Goal: Transaction & Acquisition: Purchase product/service

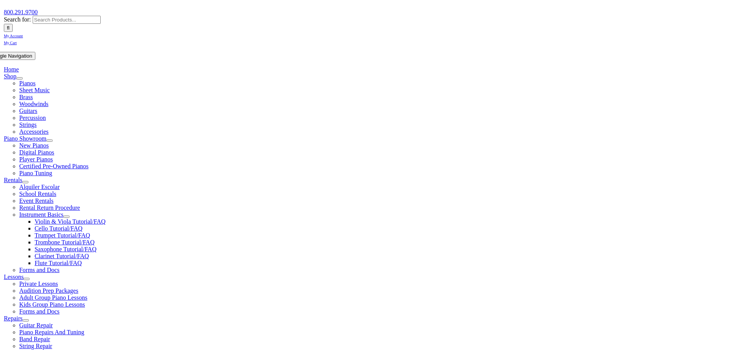
scroll to position [102, 0]
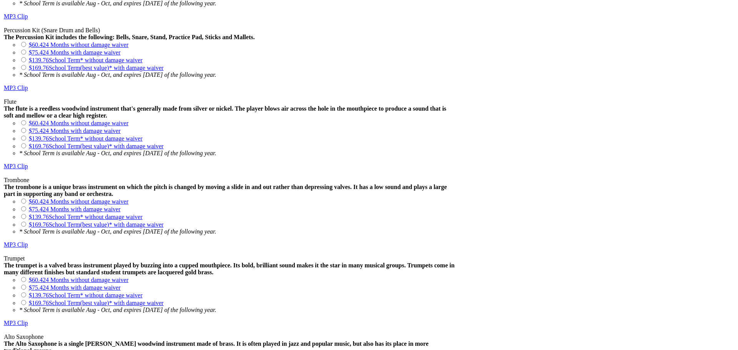
scroll to position [715, 0]
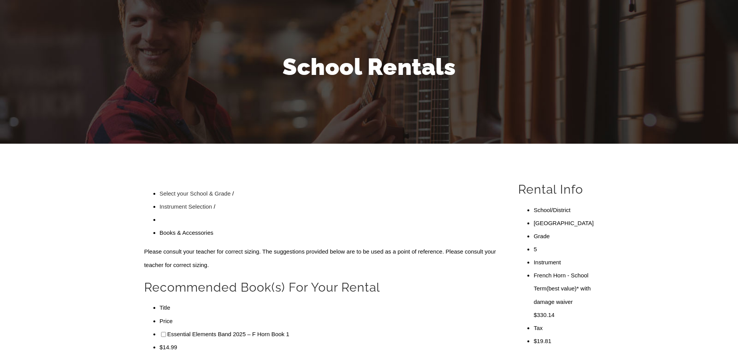
scroll to position [103, 0]
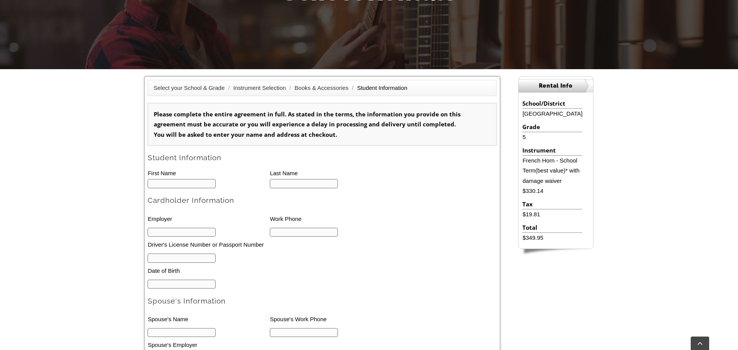
scroll to position [173, 0]
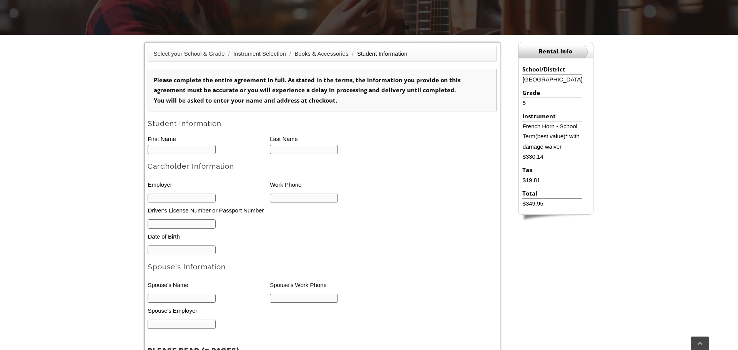
type input "1"
click at [167, 149] on input "text" at bounding box center [182, 149] width 68 height 9
type input "d"
type input "G"
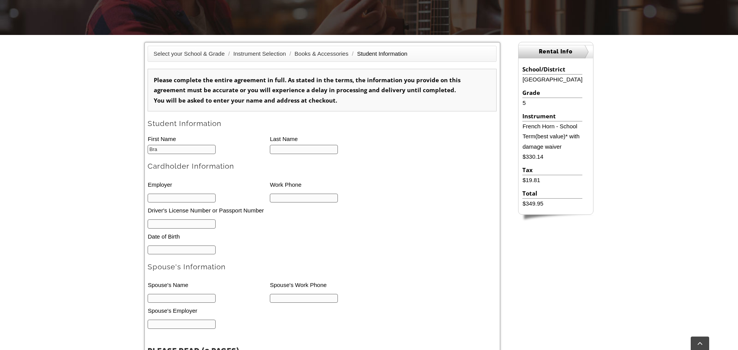
type input "Braden"
click at [291, 146] on input "text" at bounding box center [304, 149] width 68 height 9
type input "Giovan"
click at [195, 199] on input "text" at bounding box center [182, 198] width 68 height 9
type input "BHHS Home Services"
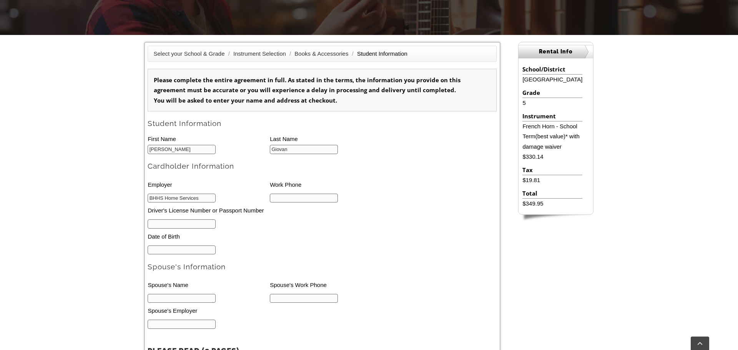
click at [306, 199] on input "text" at bounding box center [304, 198] width 68 height 9
type input "610-350-8016"
click at [184, 224] on input "text" at bounding box center [182, 223] width 68 height 9
type input "23946055"
click at [183, 251] on input "text" at bounding box center [182, 250] width 68 height 9
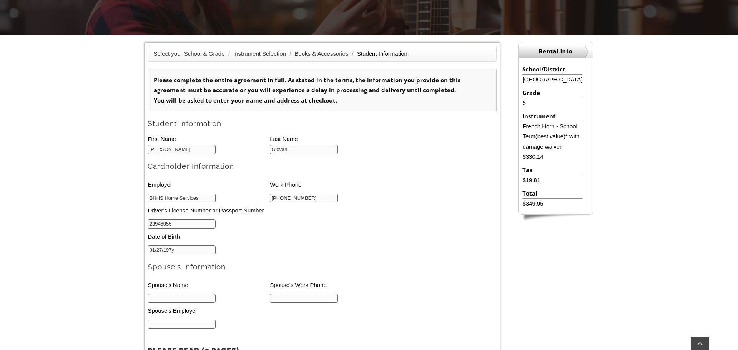
type input "01/27/1975"
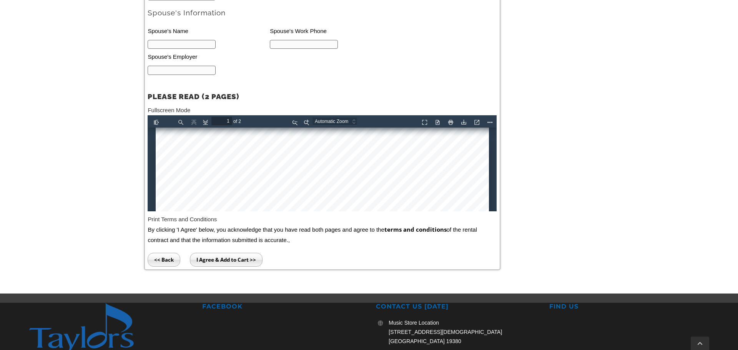
scroll to position [429, 0]
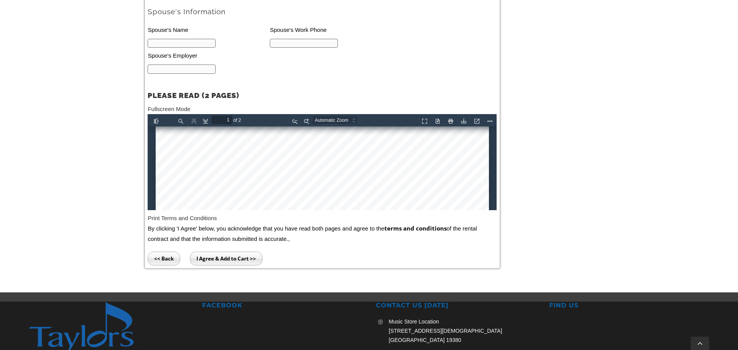
click at [217, 262] on input "I Agree & Add to Cart >>" at bounding box center [226, 259] width 73 height 14
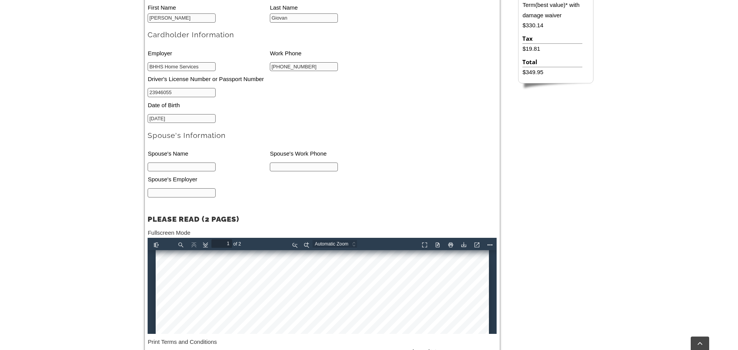
scroll to position [304, 0]
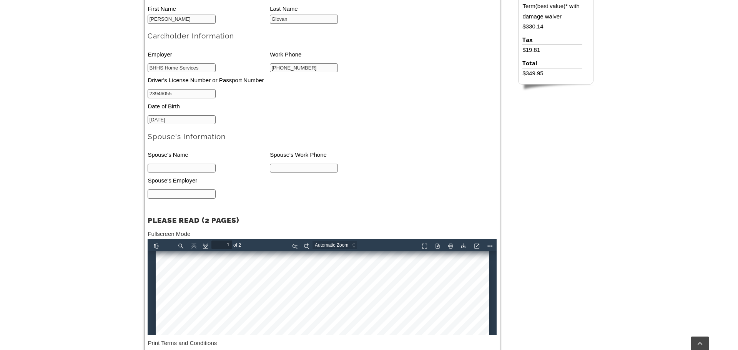
click at [181, 173] on input "text" at bounding box center [182, 168] width 68 height 9
type input "Renee Giovan"
click at [283, 170] on input "text" at bounding box center [304, 168] width 68 height 9
type input "610-909-6294"
click at [180, 199] on input "text" at bounding box center [182, 193] width 68 height 9
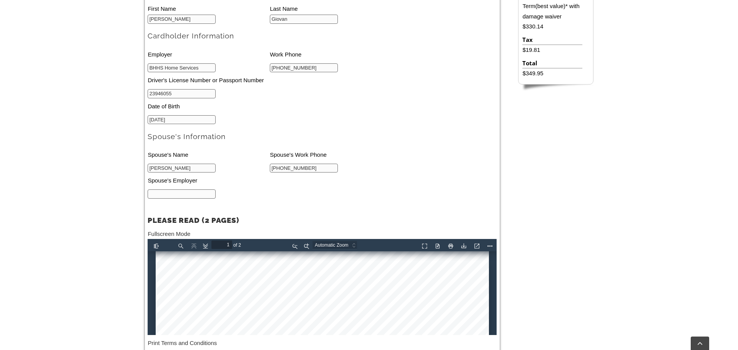
type input "dilworth Paxton"
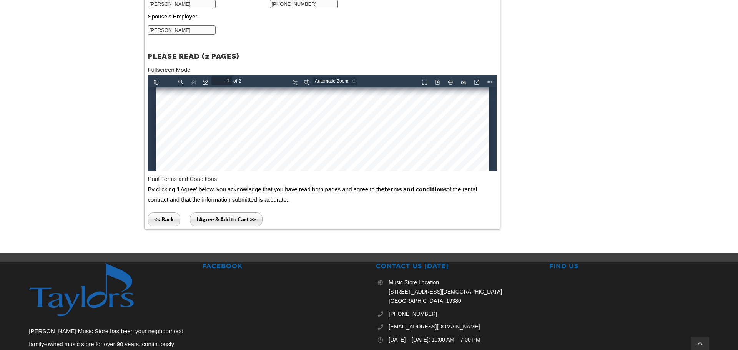
scroll to position [480, 0]
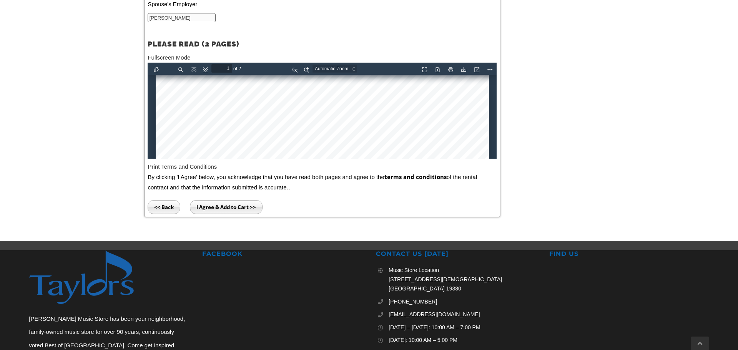
click at [215, 211] on input "I Agree & Add to Cart >>" at bounding box center [226, 207] width 73 height 14
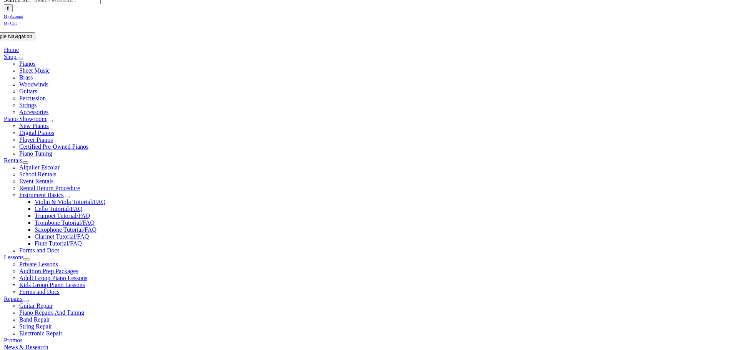
scroll to position [218, 0]
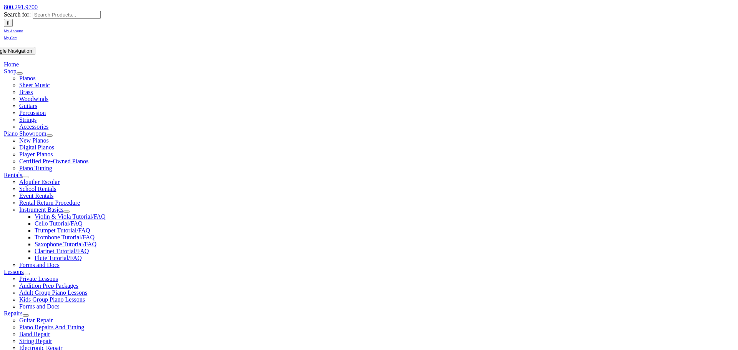
scroll to position [112, 0]
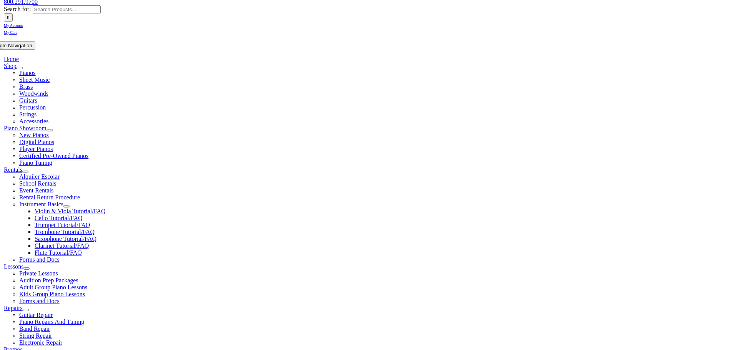
type input "hope"
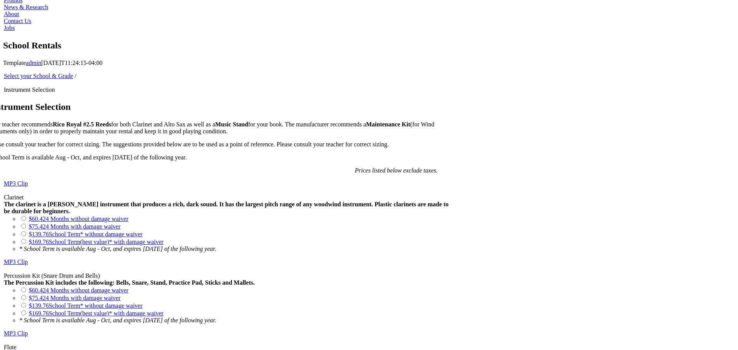
scroll to position [474, 0]
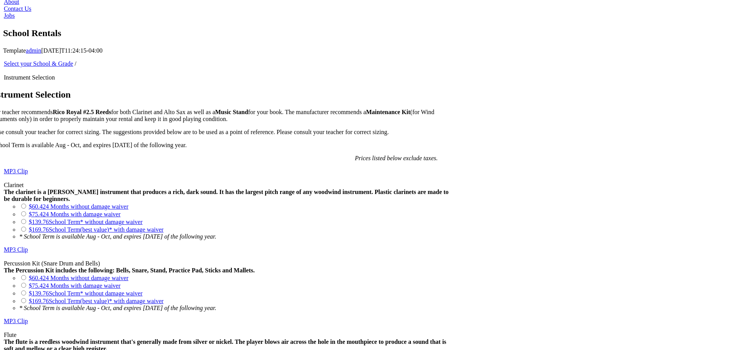
drag, startPoint x: 246, startPoint y: 266, endPoint x: 237, endPoint y: 219, distance: 47.8
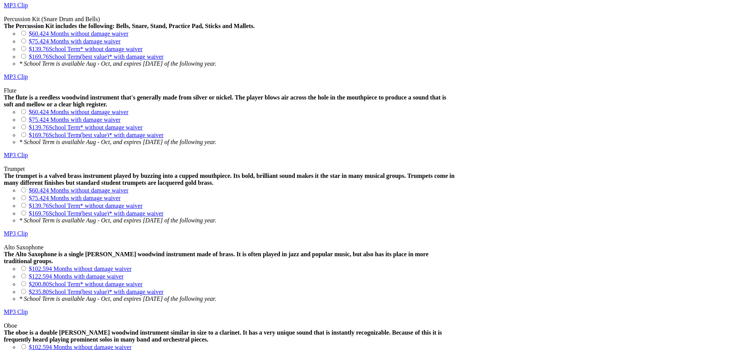
scroll to position [721, 0]
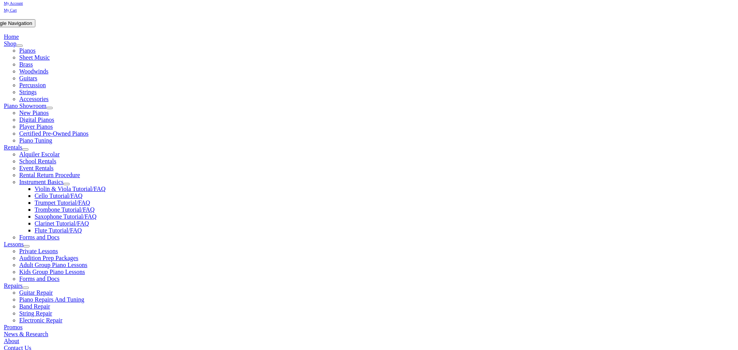
scroll to position [143, 0]
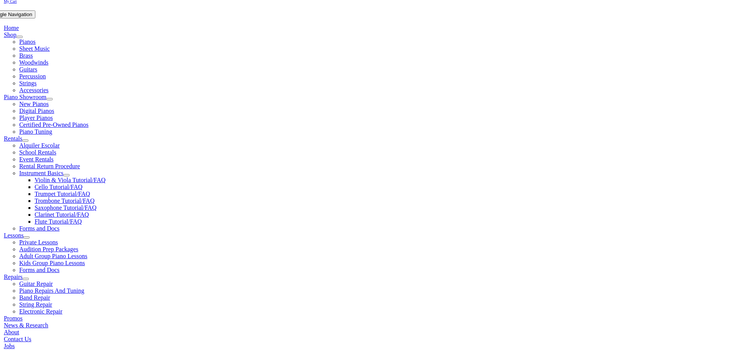
type input "hope"
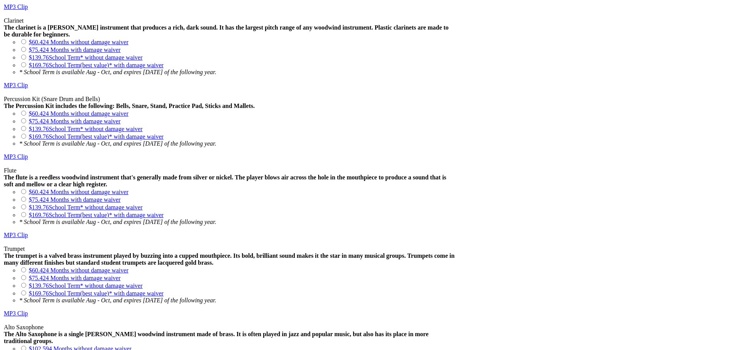
scroll to position [637, 0]
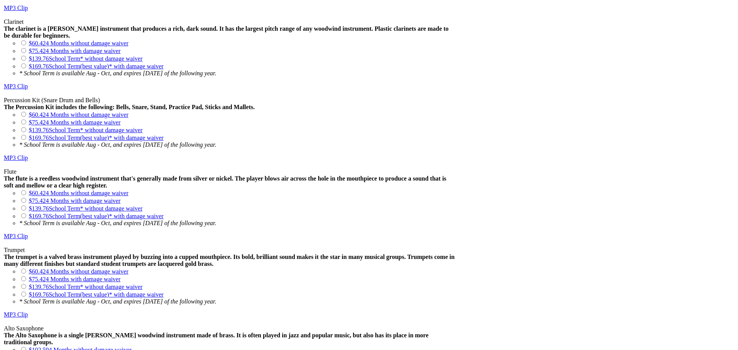
click at [456, 214] on div "Select your School & Grade / Instrument Selection Instrument Selection Your tea…" at bounding box center [222, 272] width 468 height 750
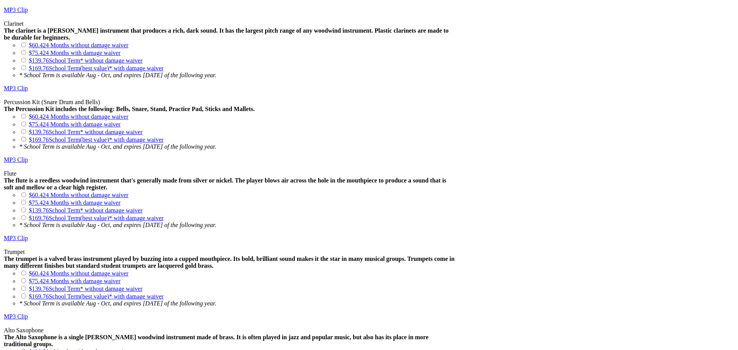
scroll to position [662, 0]
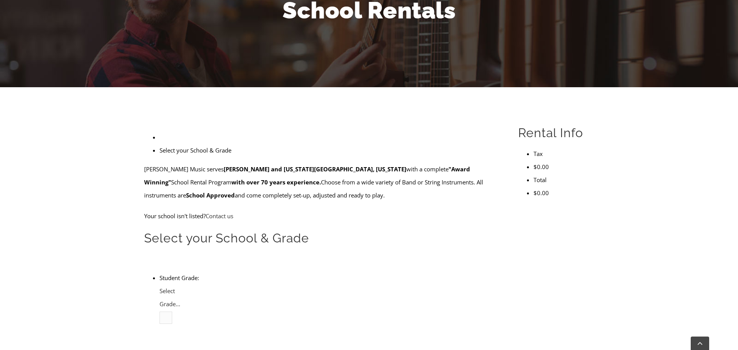
scroll to position [122, 0]
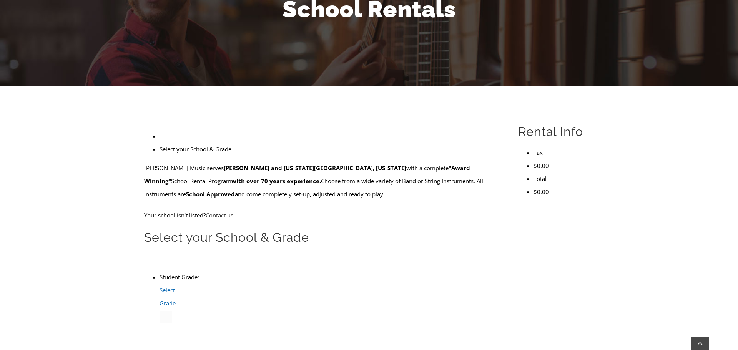
click at [160, 310] on b at bounding box center [160, 310] width 0 height 0
click at [175, 349] on li "5" at bounding box center [175, 355] width 0 height 13
type input "hope"
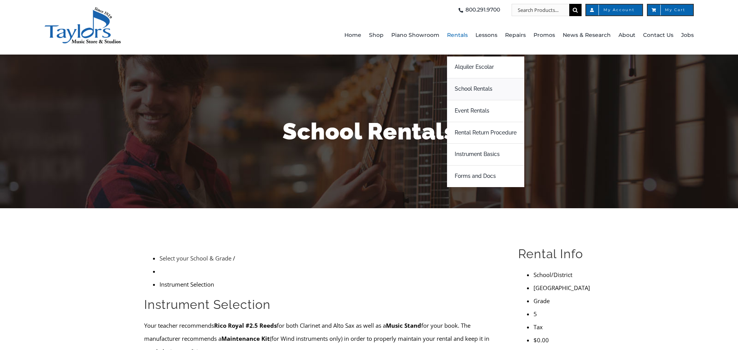
click at [474, 88] on span "School Rentals" at bounding box center [474, 89] width 38 height 12
